Goal: Information Seeking & Learning: Learn about a topic

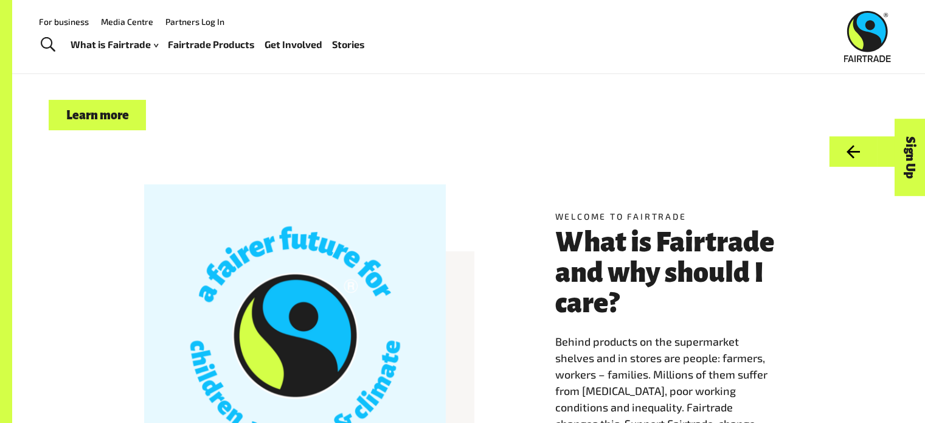
scroll to position [182, 0]
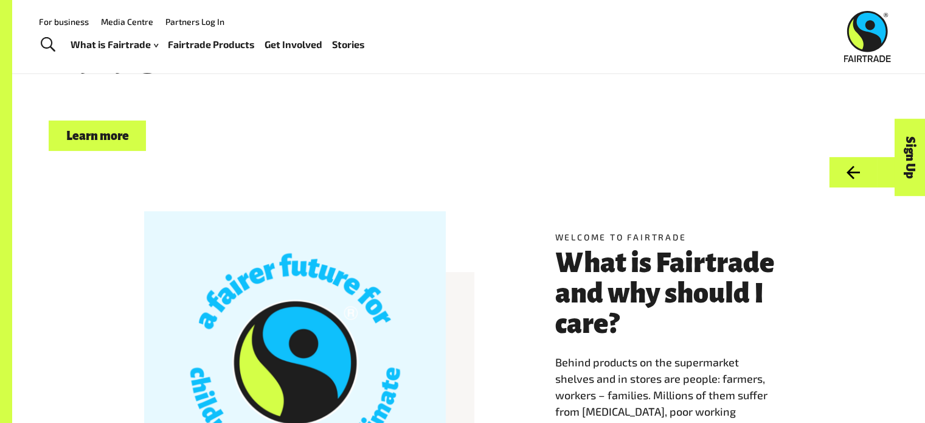
drag, startPoint x: 310, startPoint y: 204, endPoint x: 182, endPoint y: 142, distance: 141.4
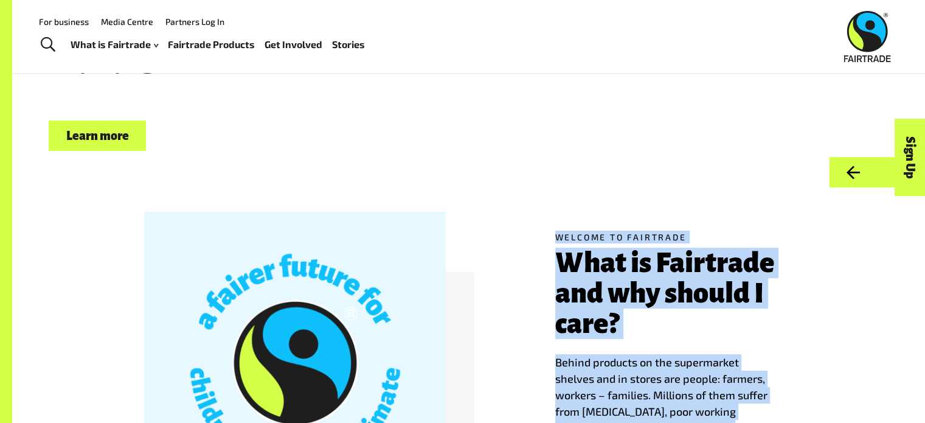
click at [516, 287] on div "Welcome to Fairtrade What is Fairtrade and why should I care? Behind products o…" at bounding box center [468, 377] width 759 height 302
drag, startPoint x: 482, startPoint y: 327, endPoint x: 357, endPoint y: 132, distance: 231.1
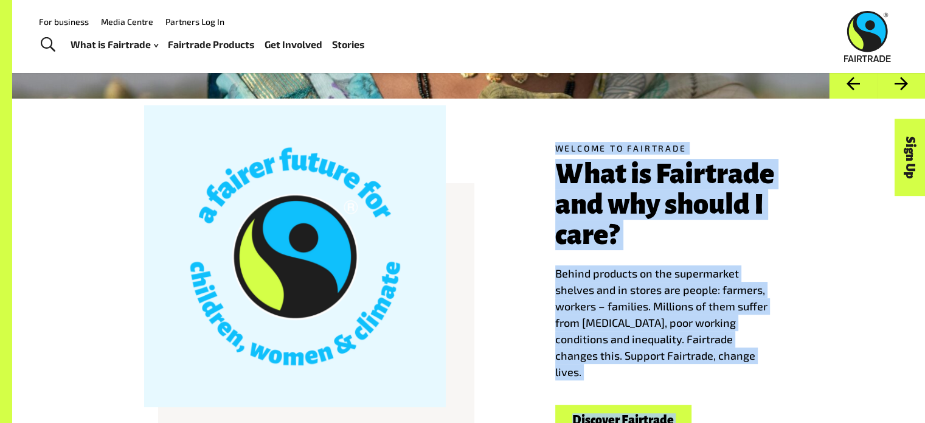
scroll to position [243, 0]
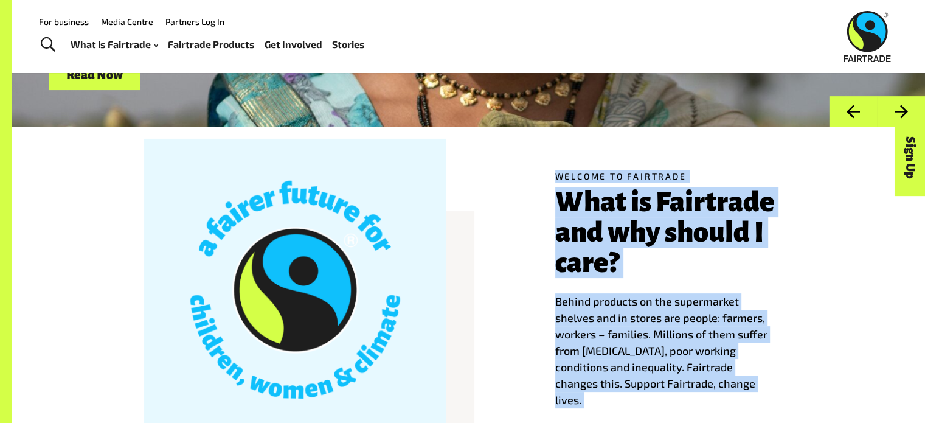
click at [524, 275] on div "Welcome to Fairtrade What is Fairtrade and why should I care? Behind products o…" at bounding box center [468, 316] width 759 height 302
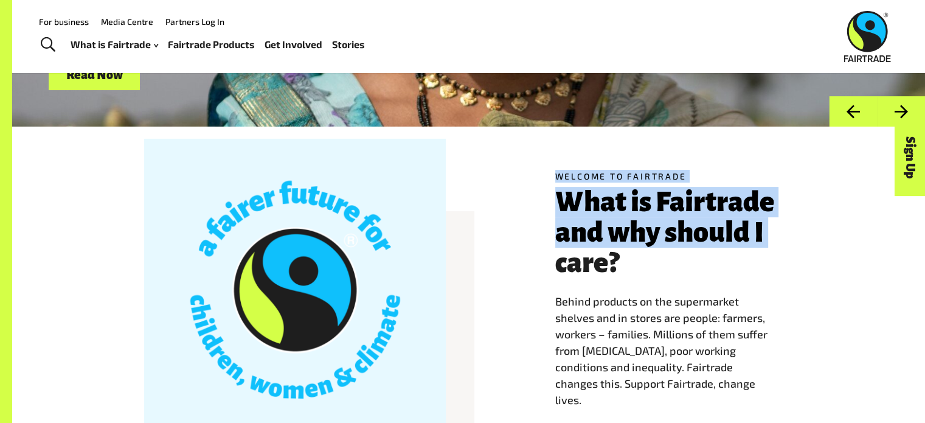
drag, startPoint x: 521, startPoint y: 263, endPoint x: 536, endPoint y: 164, distance: 99.8
click at [536, 164] on div "Welcome to Fairtrade What is Fairtrade and why should I care? Behind products o…" at bounding box center [468, 315] width 913 height 379
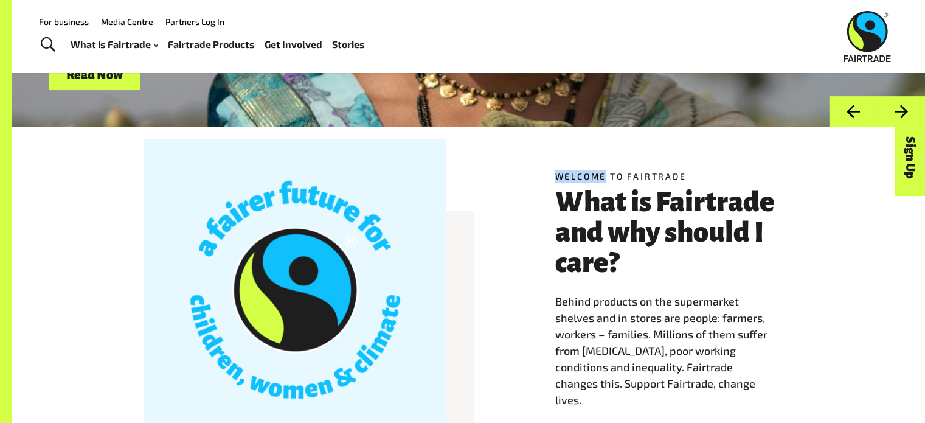
drag, startPoint x: 536, startPoint y: 164, endPoint x: 479, endPoint y: 74, distance: 106.6
click at [536, 182] on div "Welcome to Fairtrade What is Fairtrade and why should I care? Behind products o…" at bounding box center [468, 316] width 759 height 302
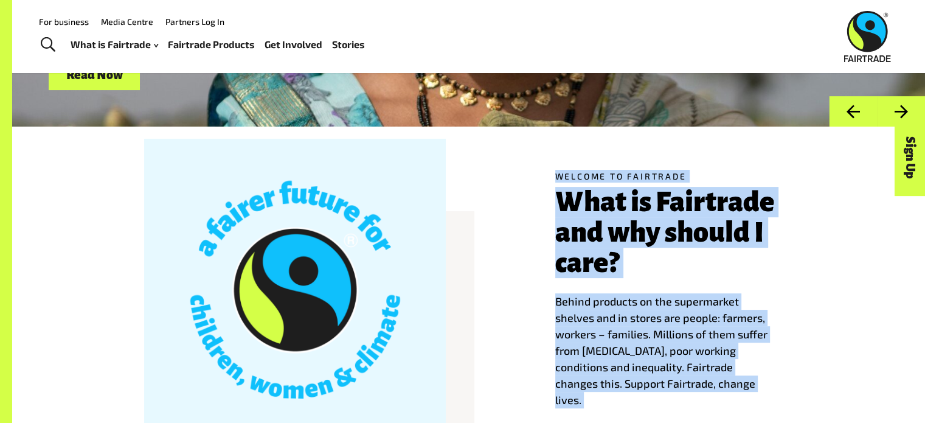
drag, startPoint x: 486, startPoint y: 265, endPoint x: 383, endPoint y: 91, distance: 202.3
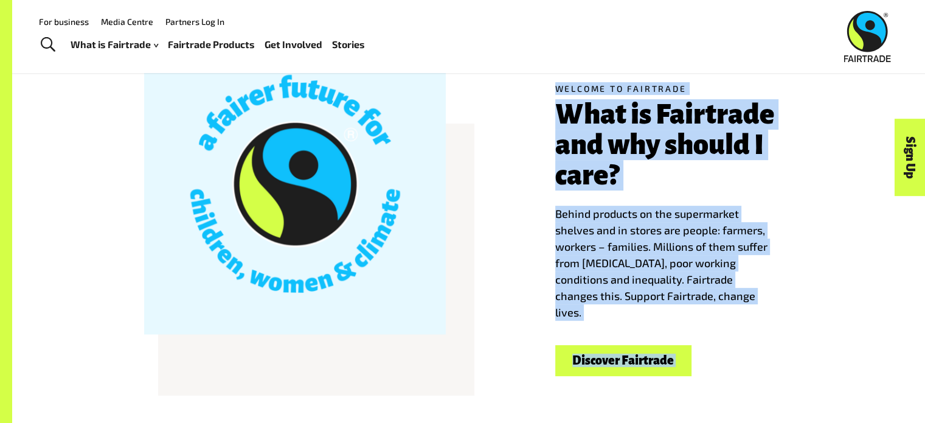
scroll to position [304, 0]
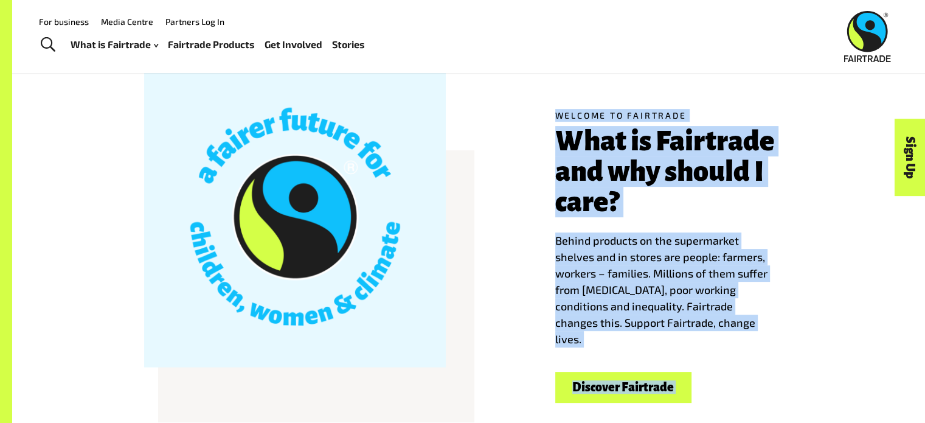
click at [642, 334] on p "Behind products on the supermarket shelves and in stores are people: farmers, w…" at bounding box center [674, 289] width 238 height 115
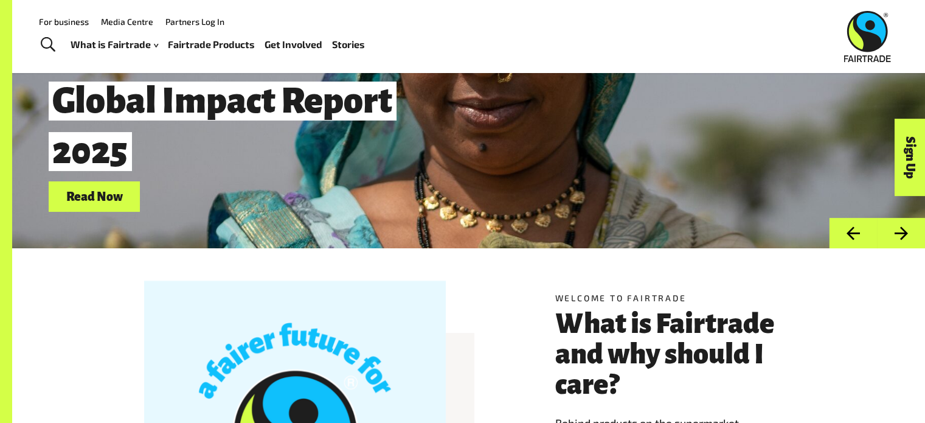
scroll to position [0, 0]
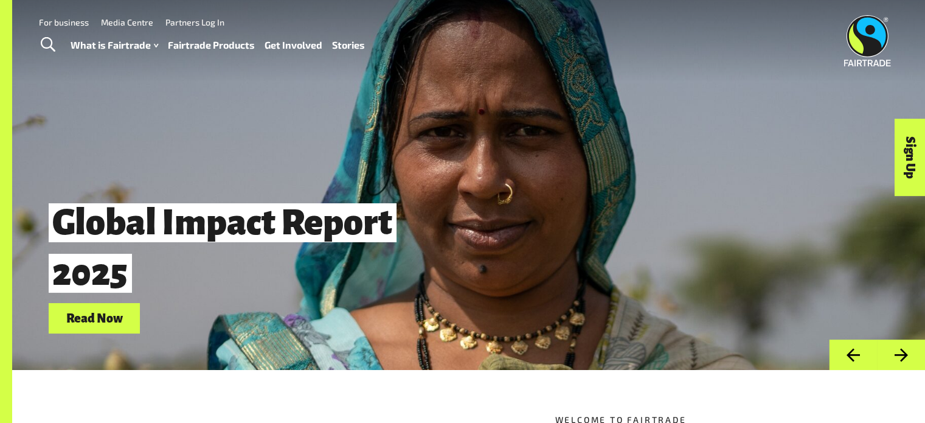
click at [907, 362] on button "Next" at bounding box center [901, 354] width 48 height 31
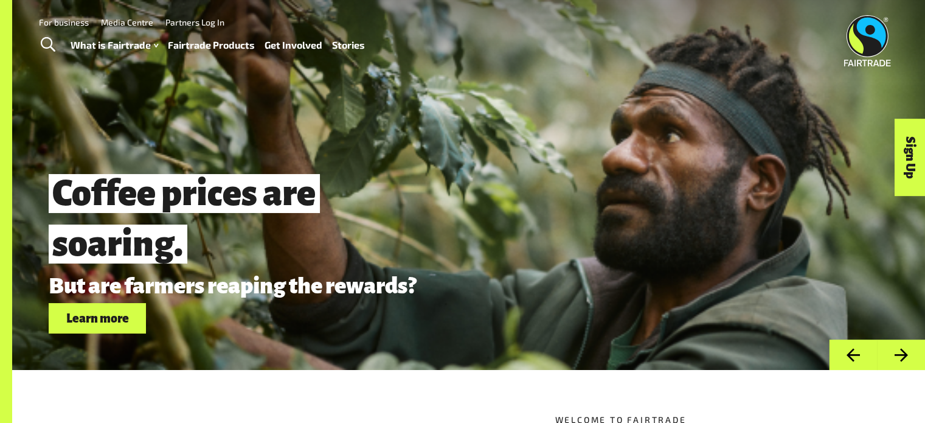
click at [907, 362] on button "Next" at bounding box center [901, 354] width 48 height 31
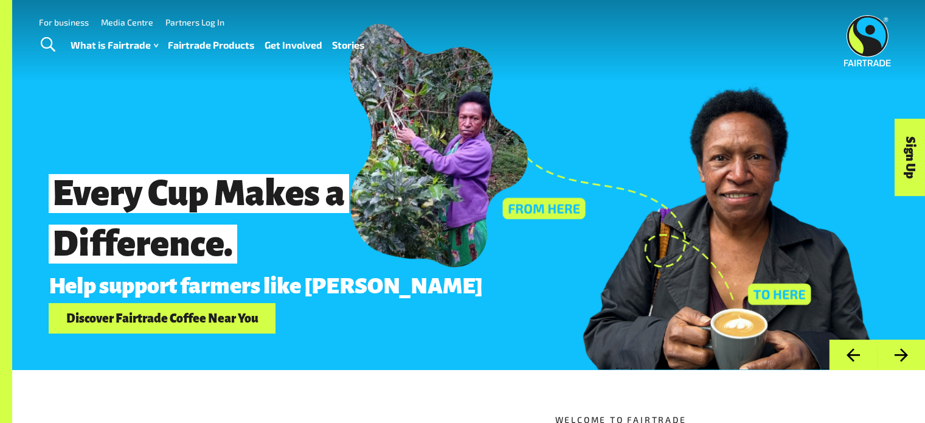
click at [907, 362] on button "Next" at bounding box center [901, 354] width 48 height 31
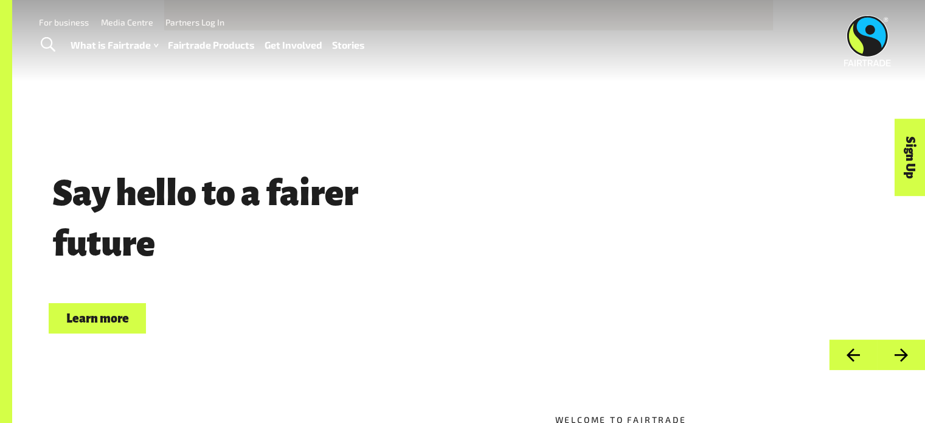
click at [907, 362] on button "Next" at bounding box center [901, 354] width 48 height 31
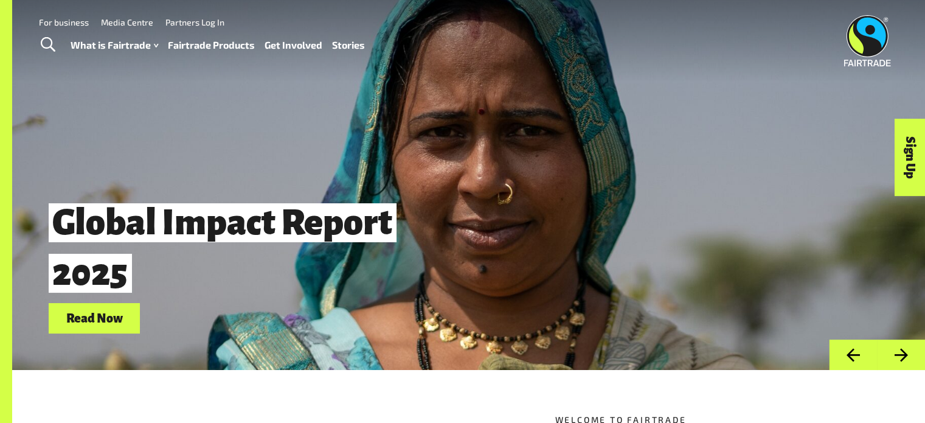
click at [907, 362] on button "Next" at bounding box center [901, 354] width 48 height 31
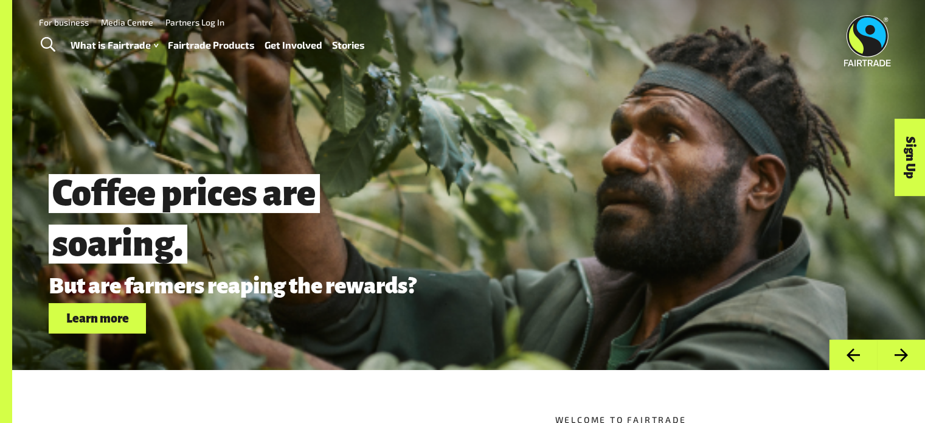
click at [907, 362] on button "Next" at bounding box center [901, 354] width 48 height 31
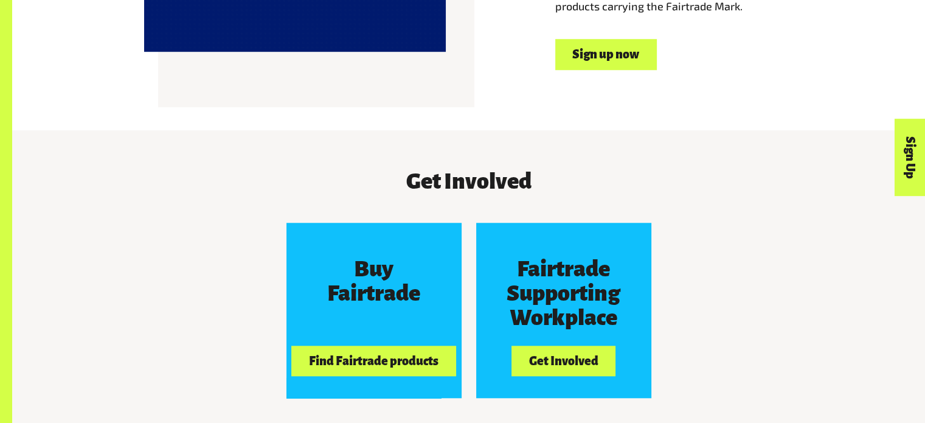
scroll to position [1034, 0]
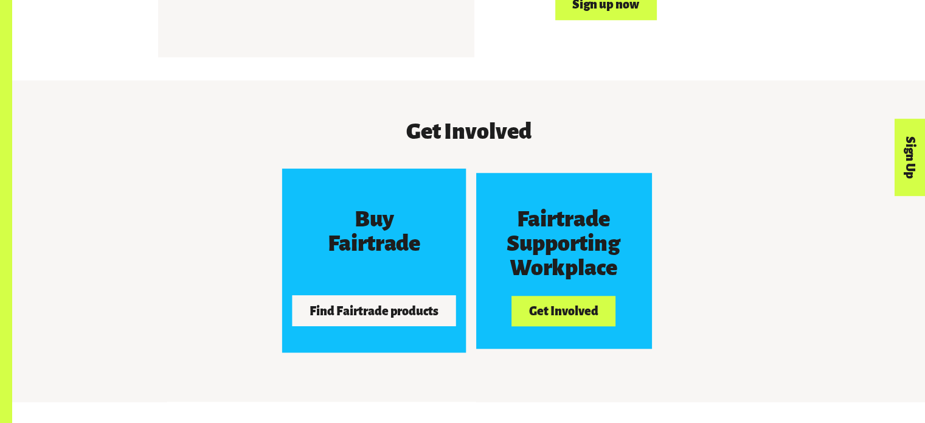
click at [393, 322] on button "Find Fairtrade products" at bounding box center [374, 311] width 164 height 30
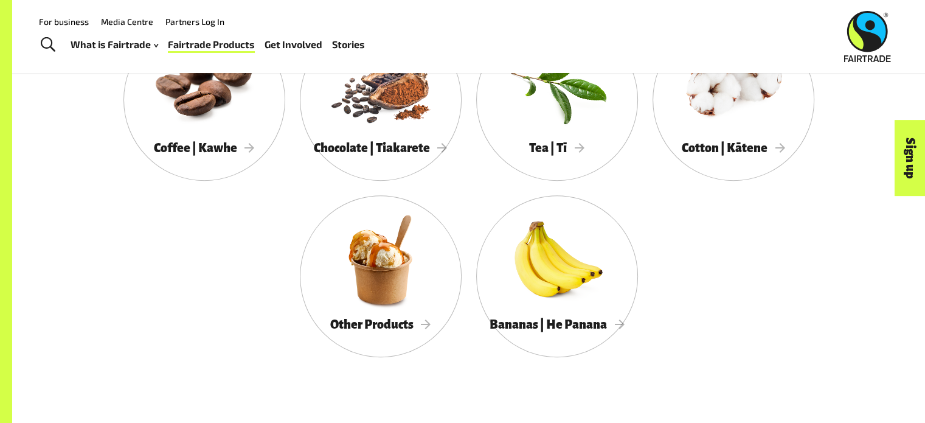
scroll to position [669, 0]
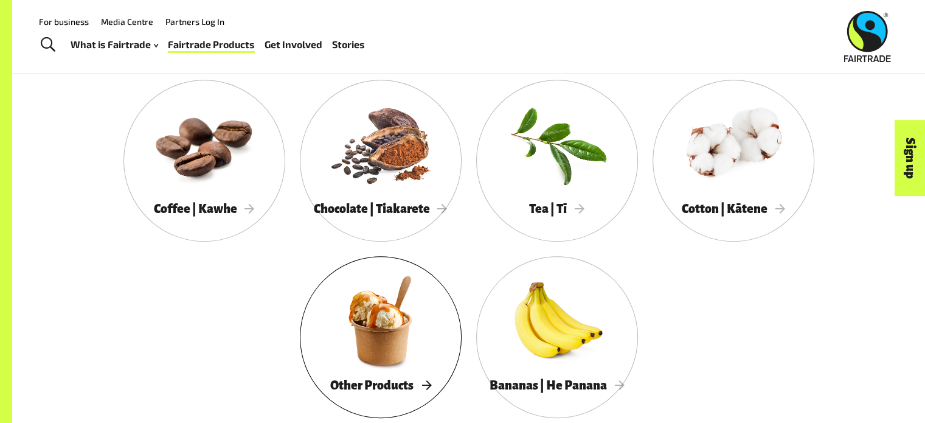
click at [443, 339] on div at bounding box center [381, 320] width 162 height 105
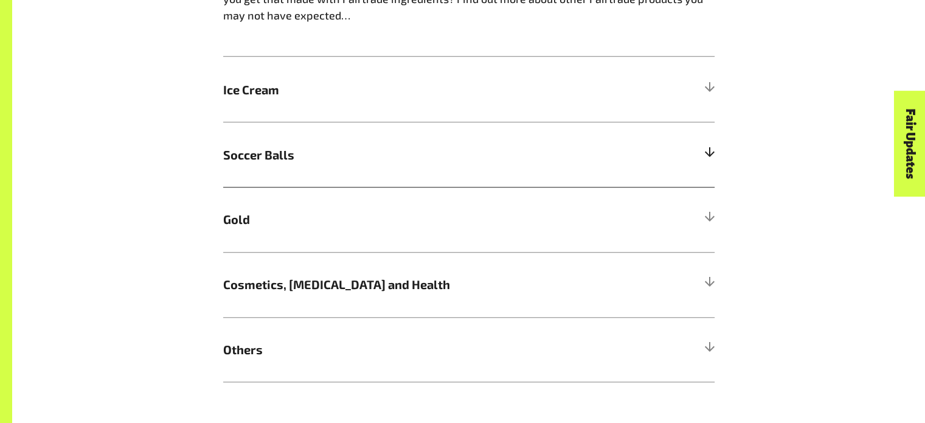
scroll to position [1095, 0]
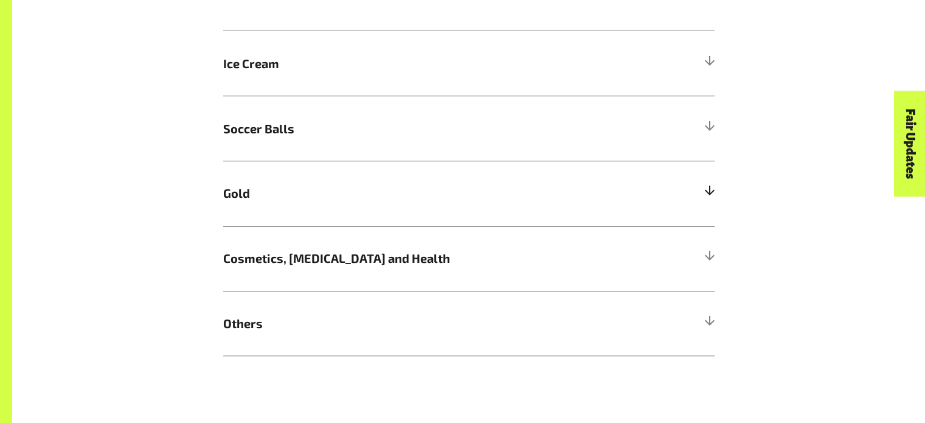
drag, startPoint x: 289, startPoint y: 196, endPoint x: 275, endPoint y: 202, distance: 15.0
click at [275, 202] on span "Gold" at bounding box center [407, 193] width 369 height 18
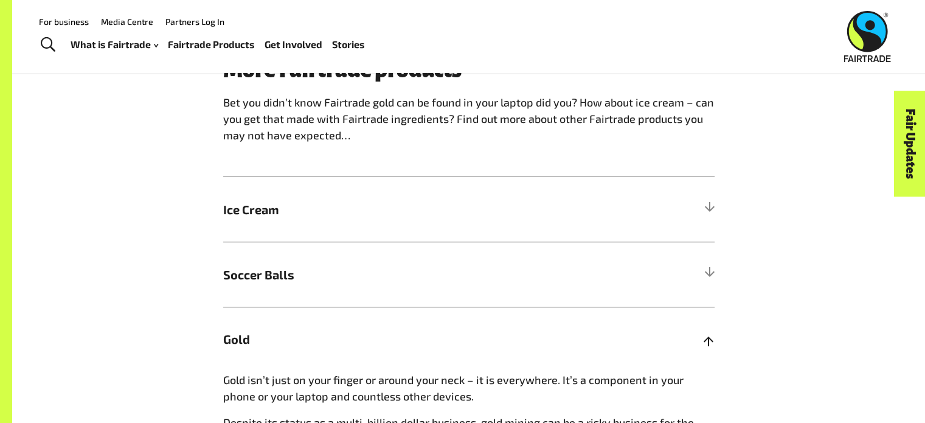
scroll to position [946, 0]
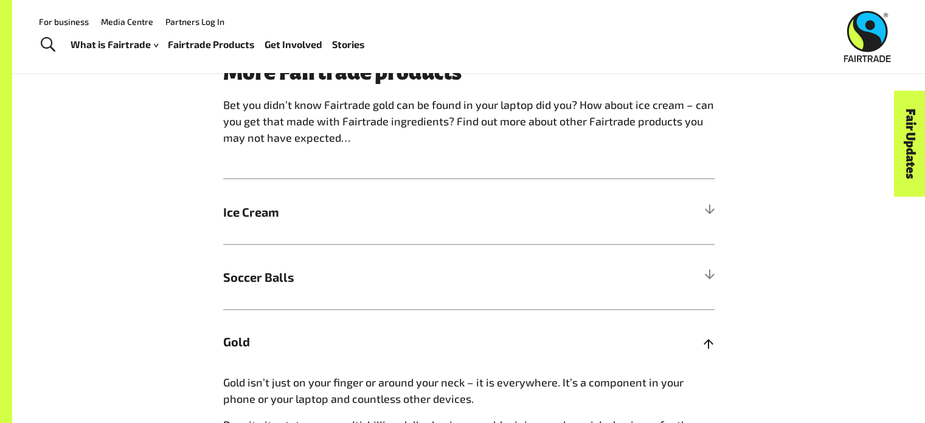
click at [702, 356] on h5 "Gold" at bounding box center [468, 341] width 491 height 65
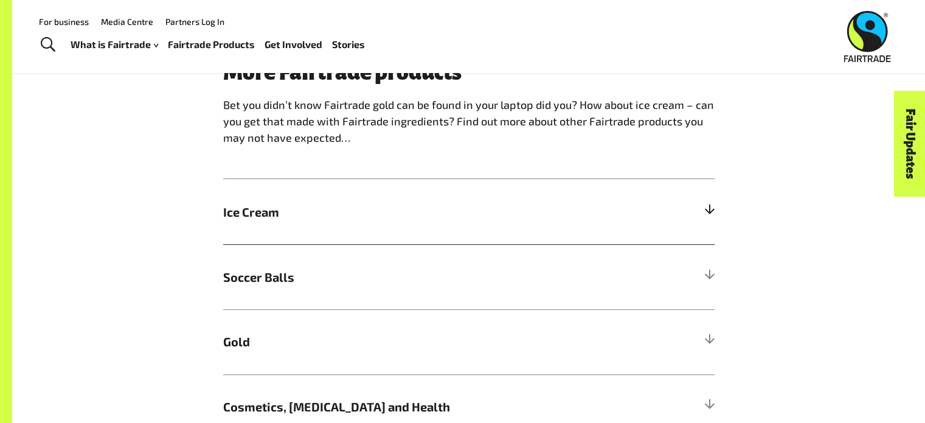
click at [703, 209] on h5 "Ice Cream" at bounding box center [468, 211] width 491 height 65
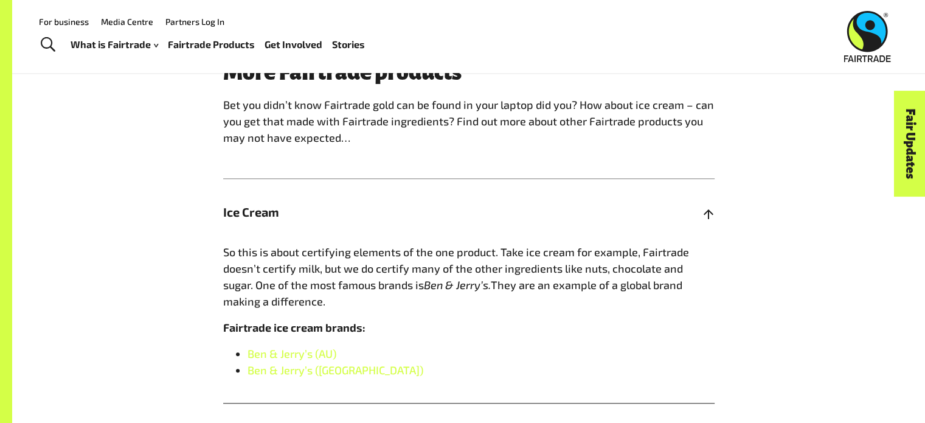
click at [693, 224] on h5 "Ice Cream" at bounding box center [468, 211] width 491 height 65
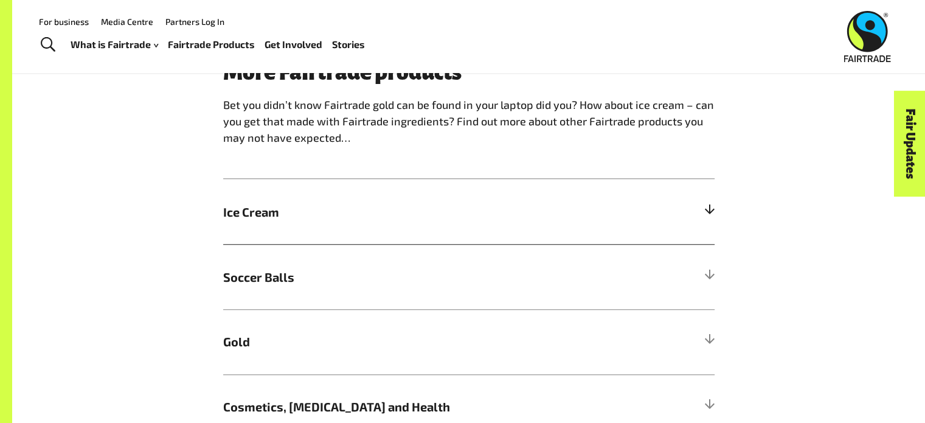
click at [707, 234] on h5 "Ice Cream" at bounding box center [468, 211] width 491 height 65
